Goal: Information Seeking & Learning: Understand process/instructions

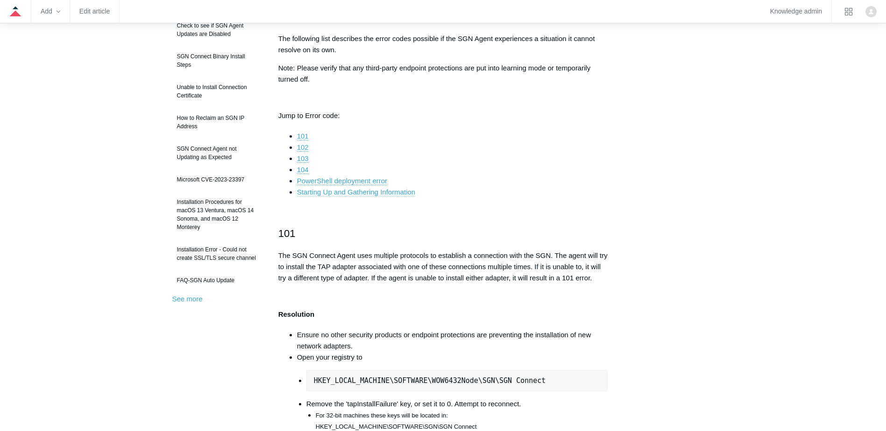
click at [345, 194] on link "Starting Up and Gathering Information" at bounding box center [356, 192] width 118 height 8
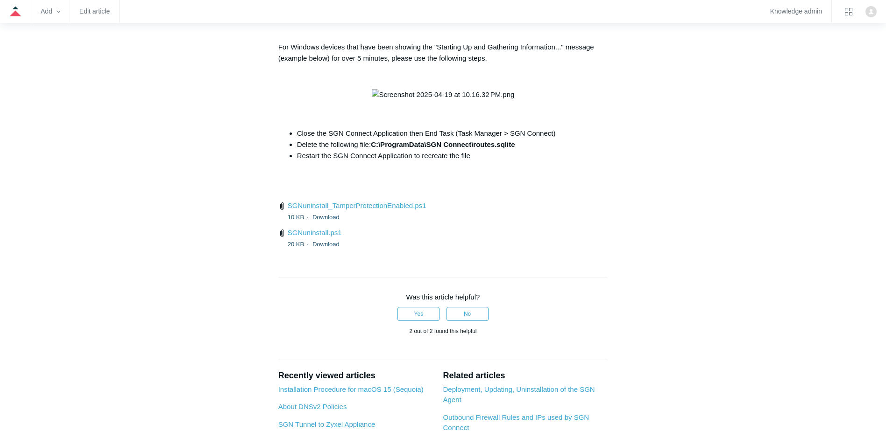
scroll to position [3503, 0]
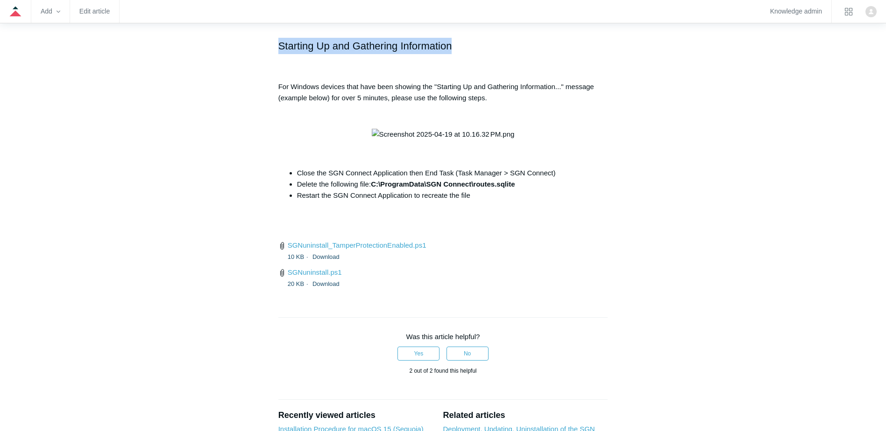
drag, startPoint x: 268, startPoint y: 137, endPoint x: 482, endPoint y: 131, distance: 214.9
copy h2 "Starting Up and Gathering Information"
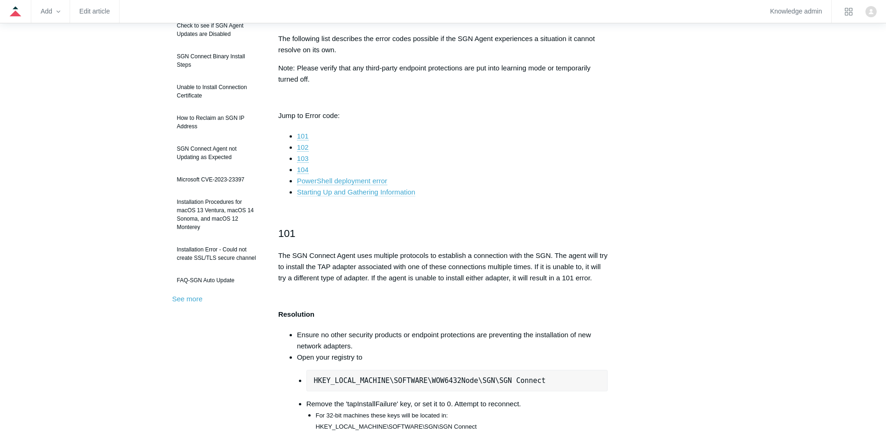
click at [336, 193] on link "Starting Up and Gathering Information" at bounding box center [356, 192] width 118 height 8
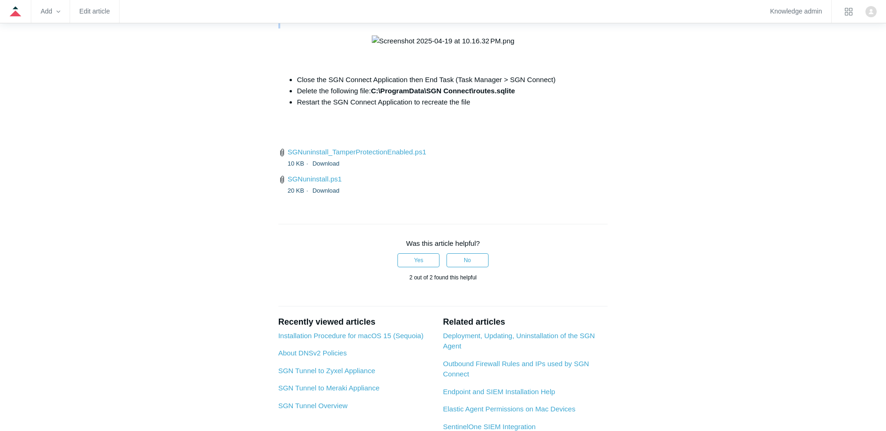
drag, startPoint x: 282, startPoint y: 85, endPoint x: 594, endPoint y: 118, distance: 314.1
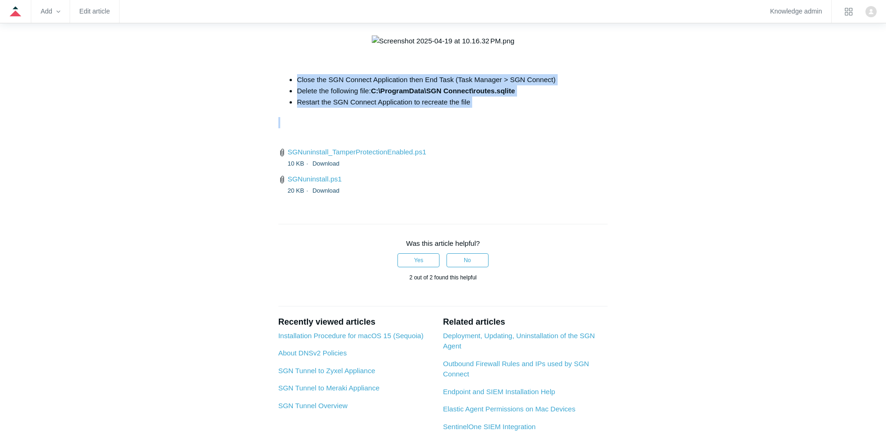
drag, startPoint x: 298, startPoint y: 224, endPoint x: 536, endPoint y: 255, distance: 240.1
copy div "Close the SGN Connect Application then End Task (Task Manager > SGN Connect) De…"
